Goal: Register for event/course

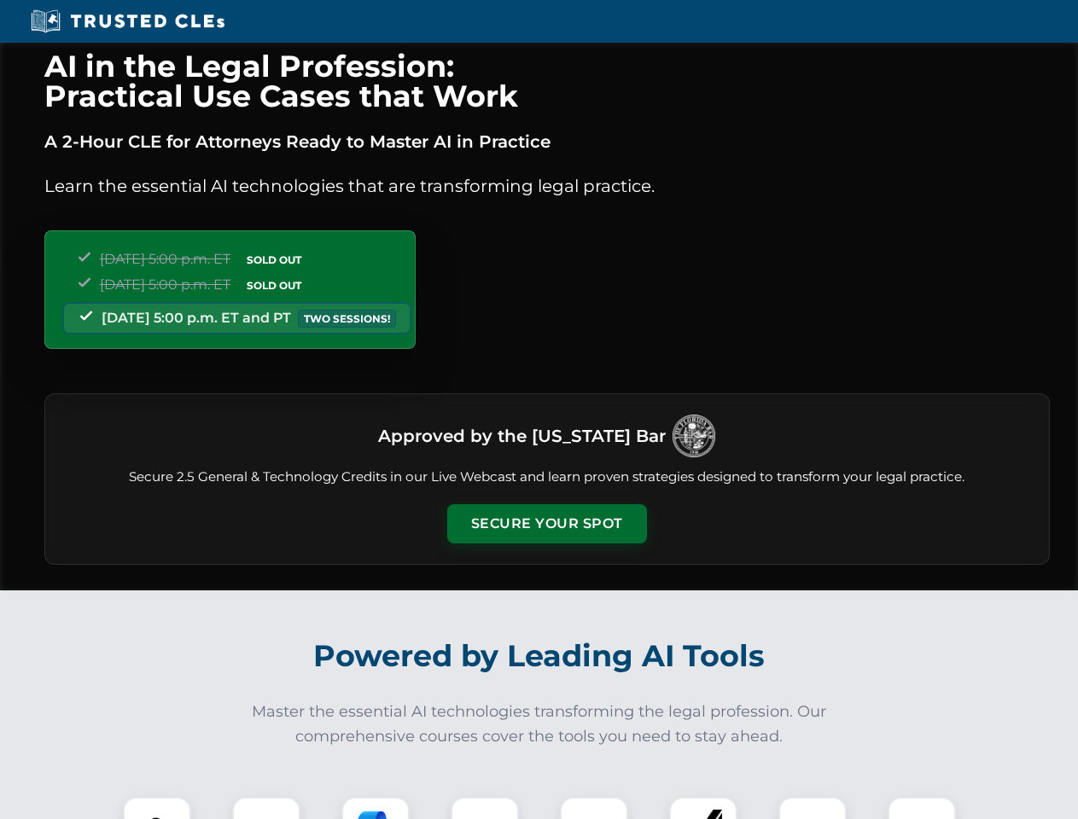
click at [546, 524] on button "Secure Your Spot" at bounding box center [547, 523] width 200 height 39
click at [157, 808] on img at bounding box center [156, 830] width 49 height 49
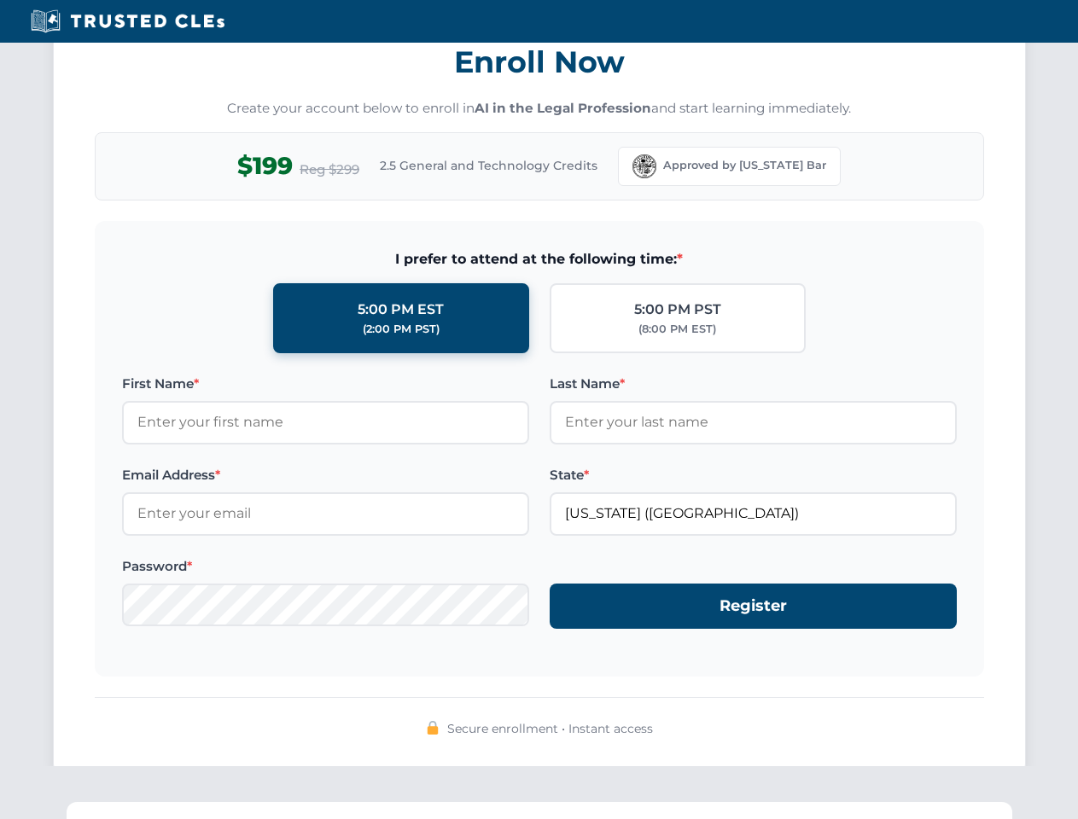
scroll to position [1675, 0]
